Goal: Task Accomplishment & Management: Use online tool/utility

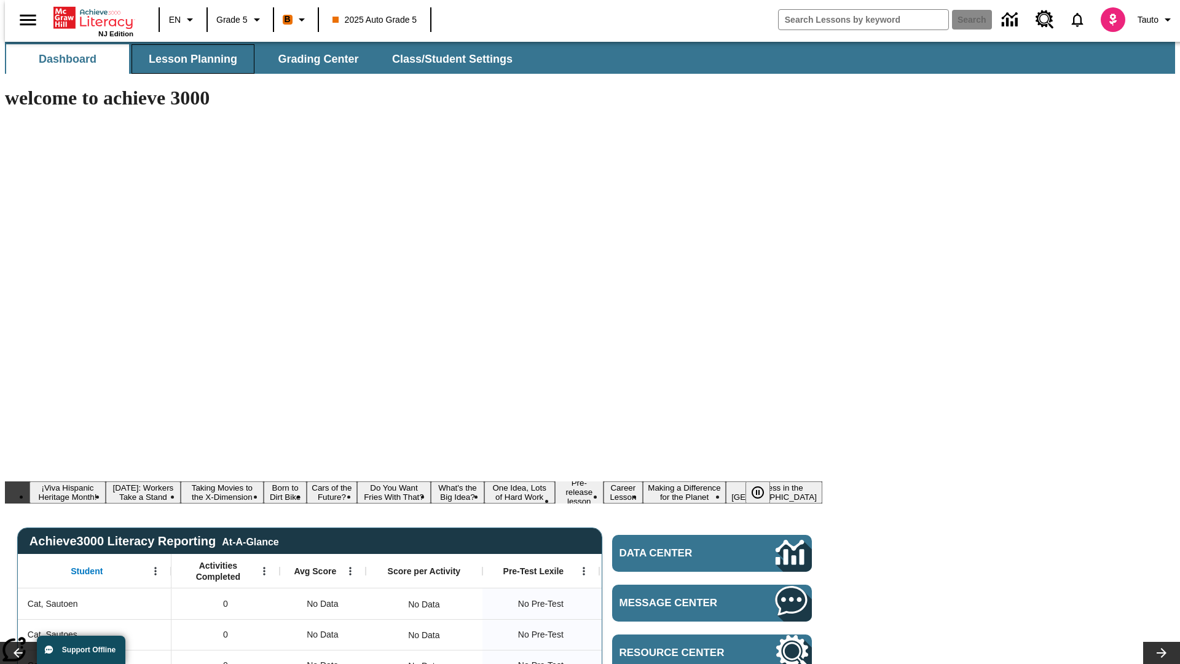
click at [188, 59] on span "Lesson Planning" at bounding box center [193, 59] width 89 height 14
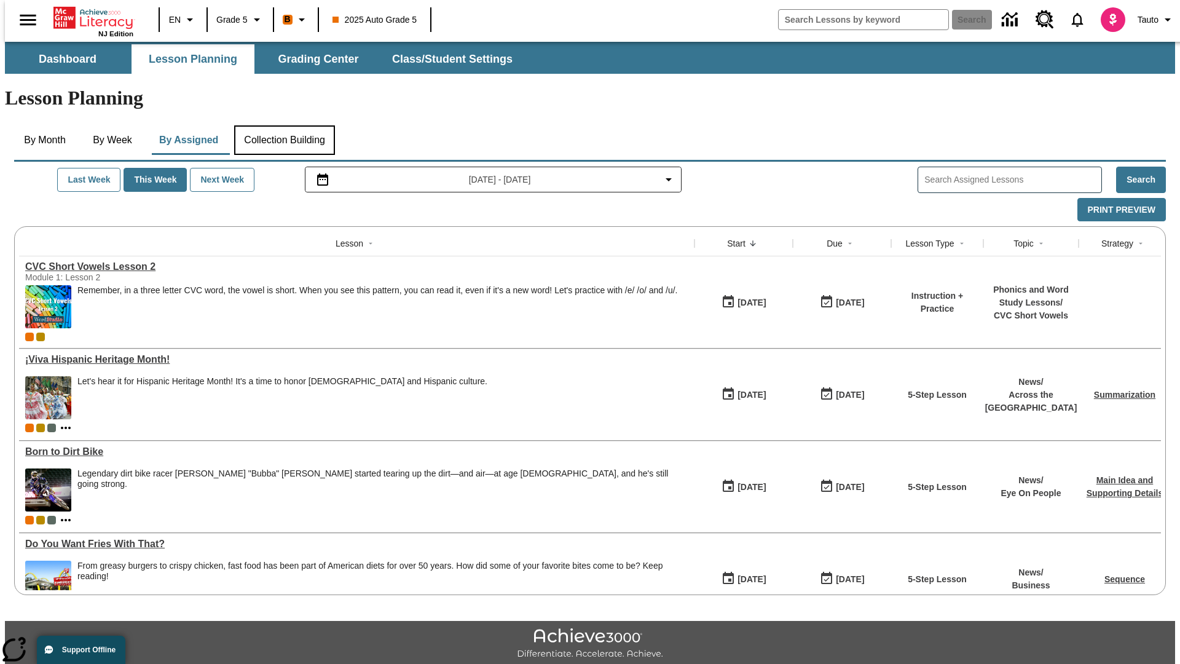
click at [284, 125] on button "Collection Building" at bounding box center [284, 140] width 101 height 30
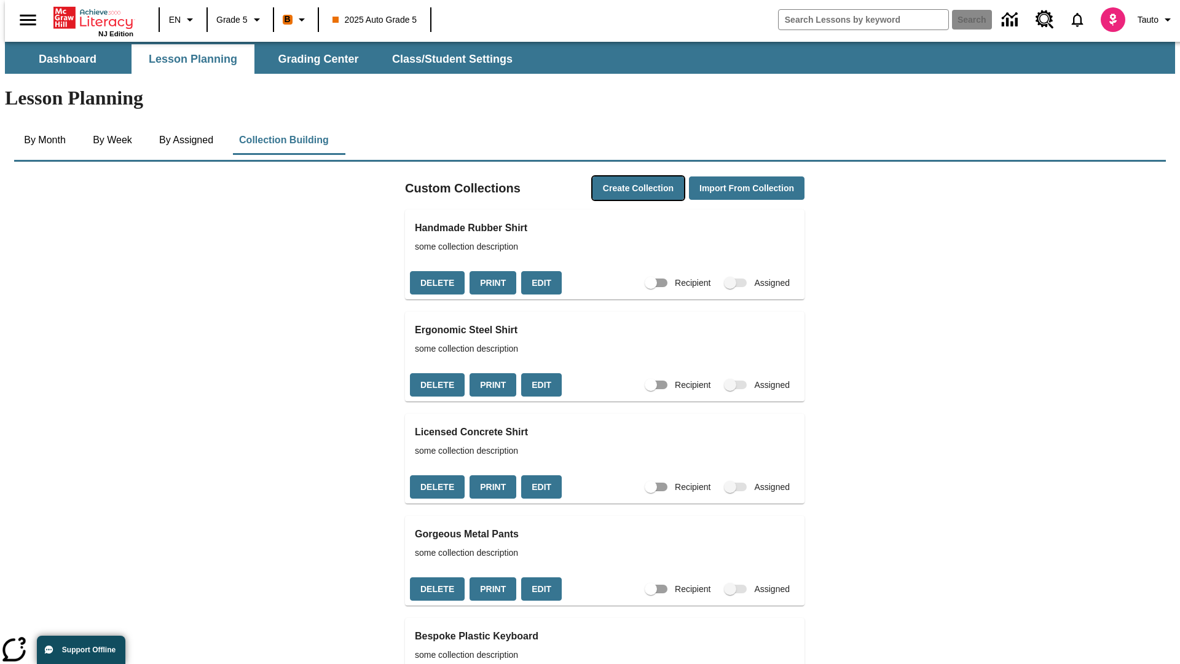
click at [615, 176] on button "Create Collection" at bounding box center [639, 188] width 92 height 24
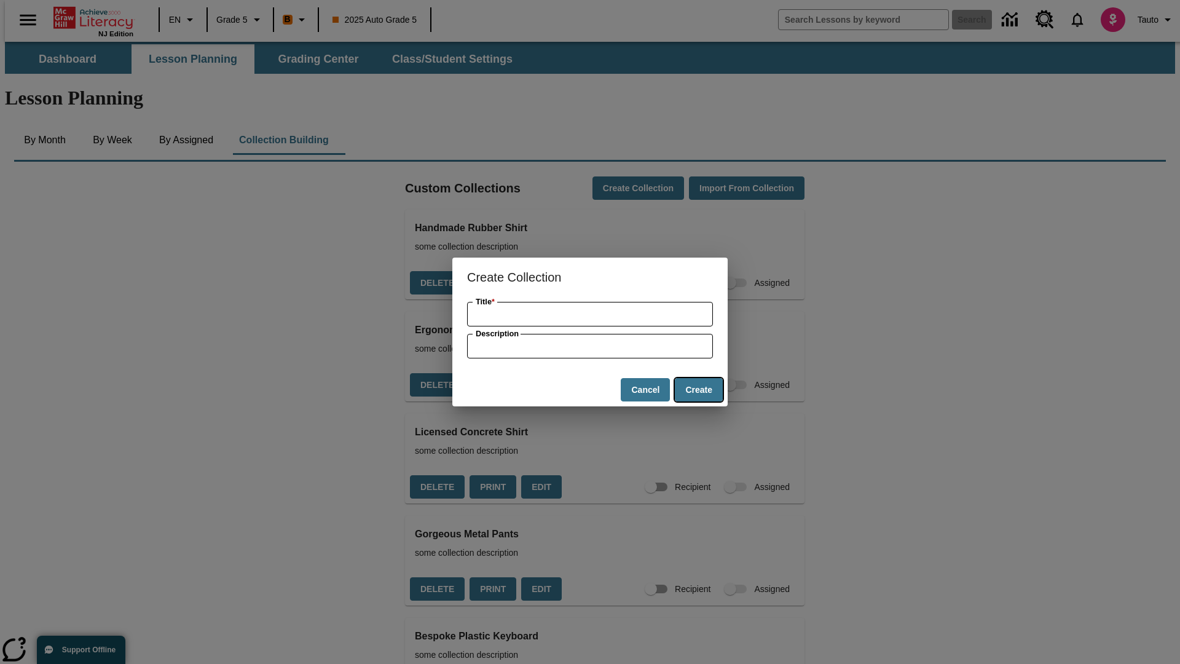
click at [698, 390] on button "Create" at bounding box center [699, 390] width 48 height 24
type input "Luxurious Frozen Tuna"
type input "some collection description"
click at [698, 390] on button "Create" at bounding box center [699, 390] width 48 height 24
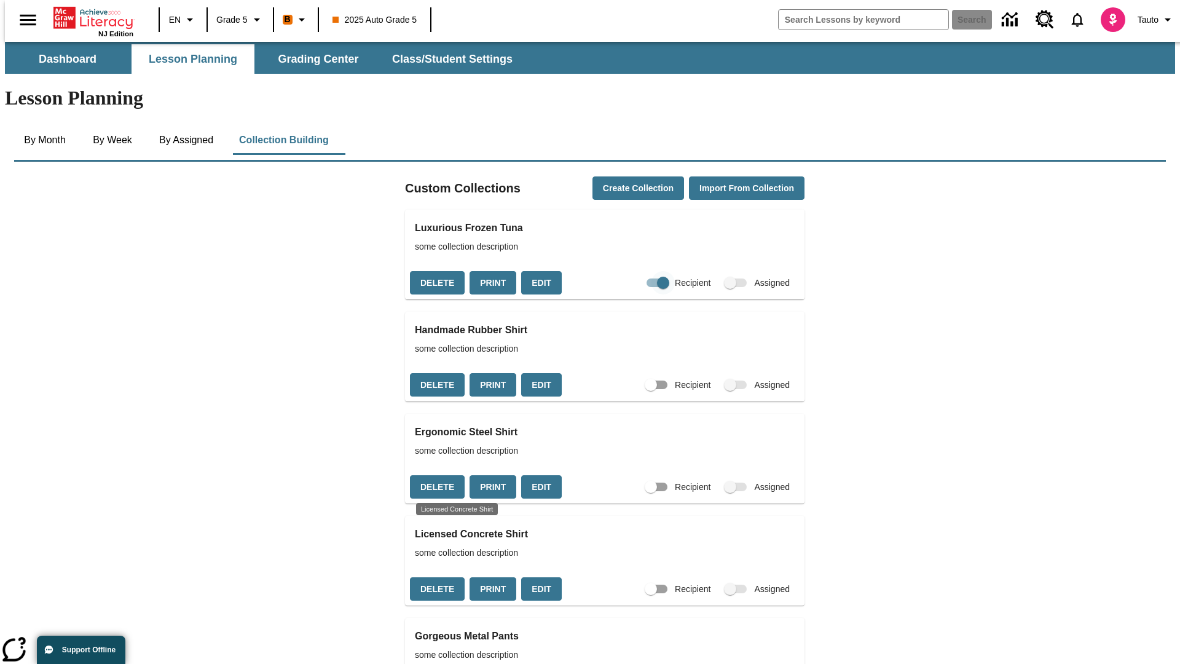
click at [639, 271] on input "Recipient" at bounding box center [663, 282] width 70 height 23
